Goal: Information Seeking & Learning: Learn about a topic

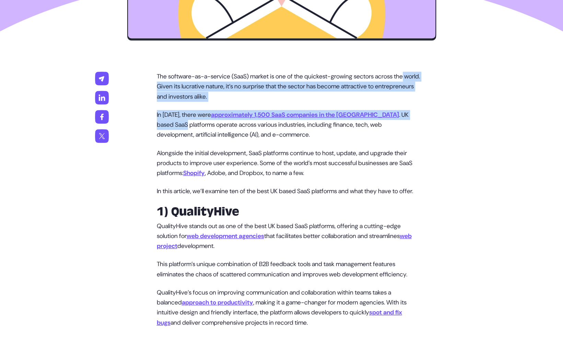
drag, startPoint x: 564, startPoint y: 120, endPoint x: 560, endPoint y: 120, distance: 3.8
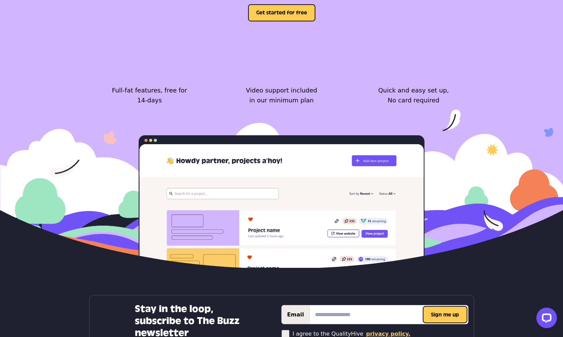
scroll to position [2691, 0]
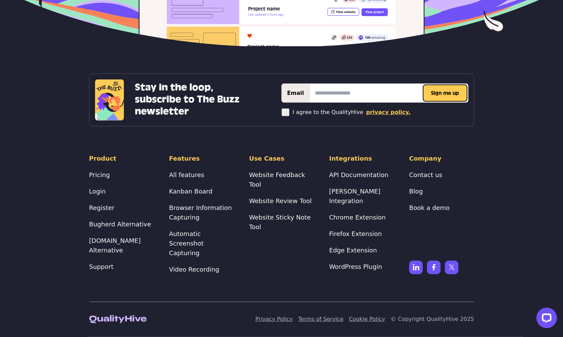
click at [292, 319] on link "Privacy Policy" at bounding box center [273, 319] width 37 height 7
